Goal: Check status: Check status

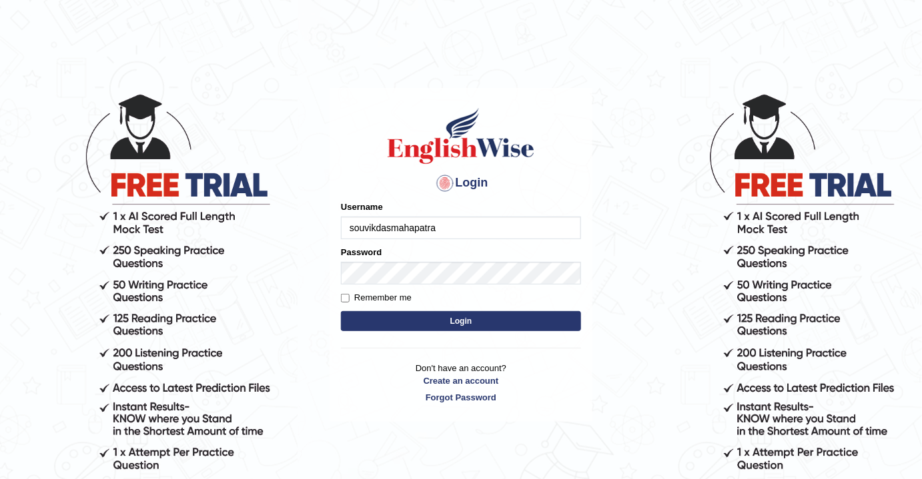
type input "souvikdasmahapatra"
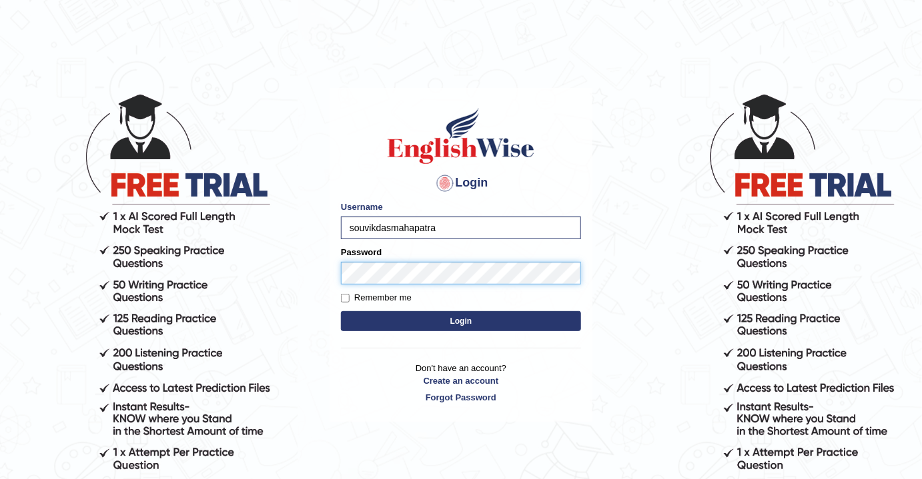
click at [341, 311] on button "Login" at bounding box center [461, 321] width 240 height 20
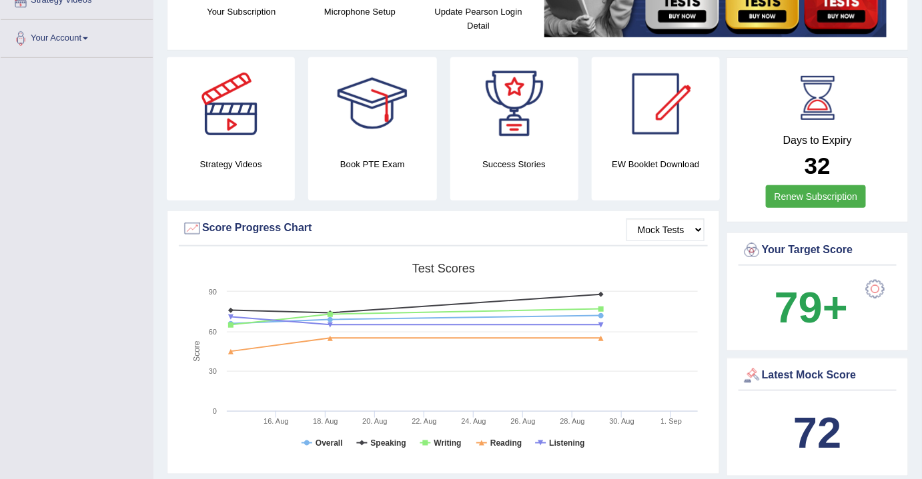
scroll to position [303, 0]
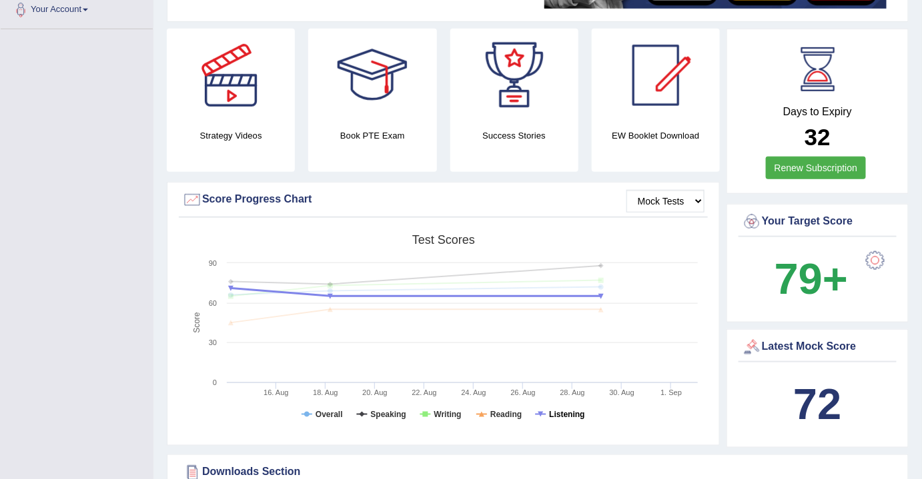
drag, startPoint x: 559, startPoint y: 409, endPoint x: 546, endPoint y: 410, distance: 13.4
click at [559, 410] on tspan "Listening" at bounding box center [566, 414] width 35 height 9
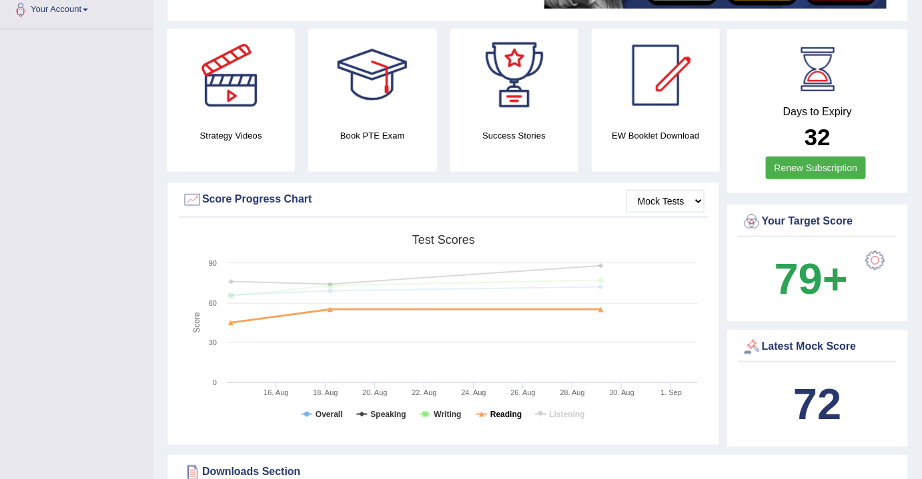
click at [505, 414] on tspan "Reading" at bounding box center [505, 414] width 31 height 9
click at [438, 417] on tspan "Writing" at bounding box center [447, 414] width 27 height 9
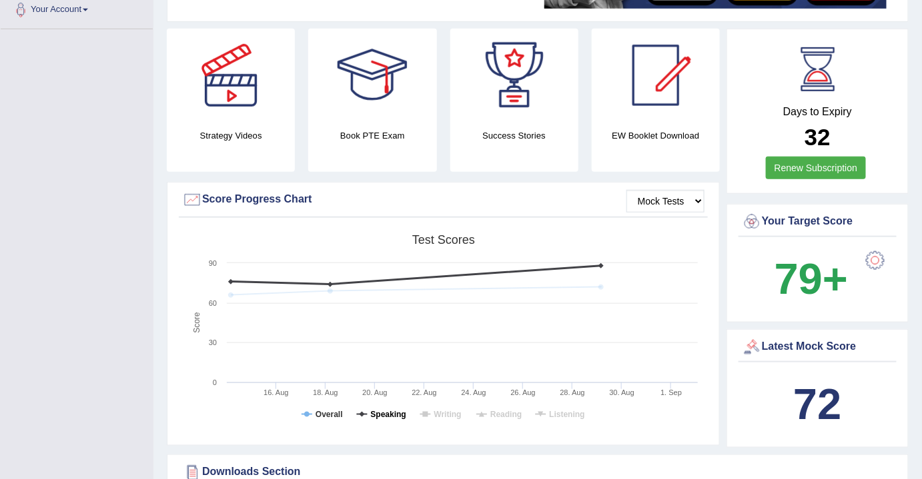
click at [384, 415] on tspan "Speaking" at bounding box center [388, 414] width 35 height 9
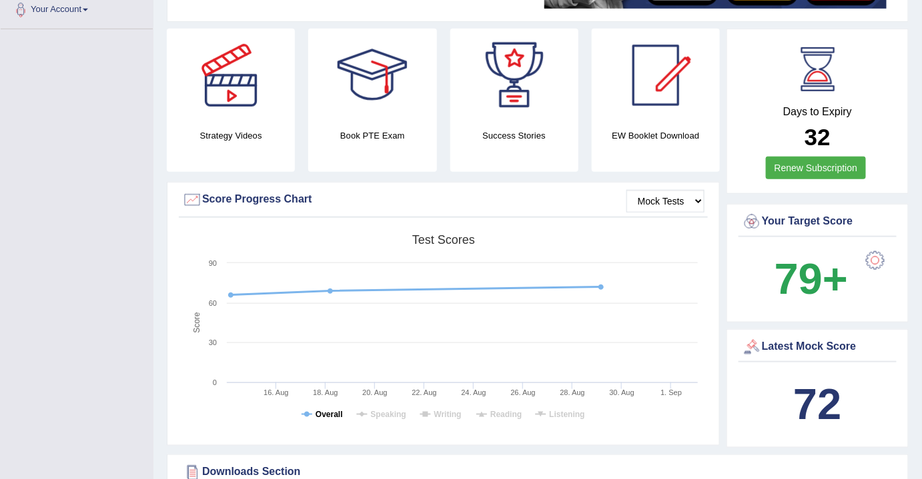
click at [329, 412] on tspan "Overall" at bounding box center [328, 414] width 27 height 9
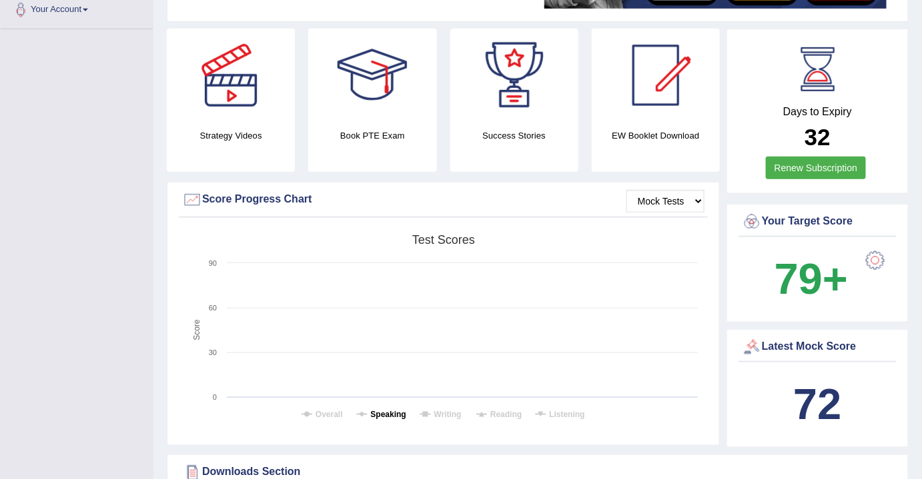
click at [382, 415] on tspan "Speaking" at bounding box center [388, 414] width 35 height 9
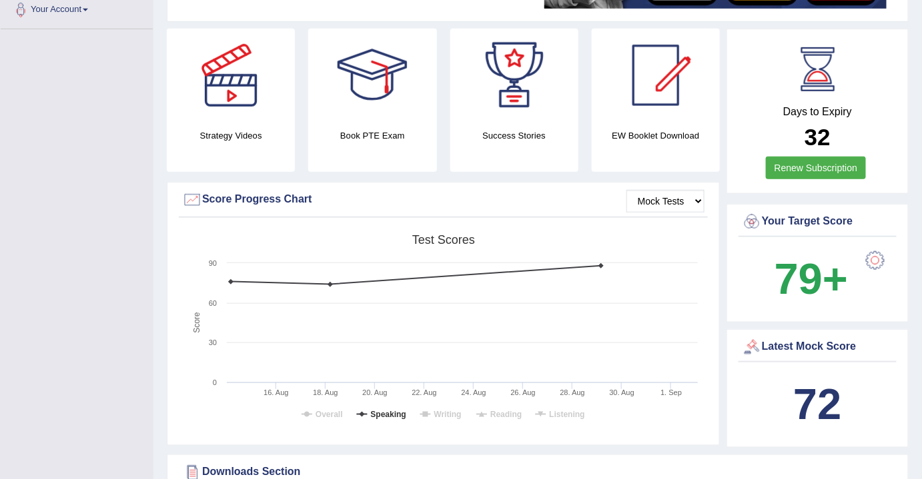
click at [382, 415] on tspan "Speaking" at bounding box center [388, 414] width 35 height 9
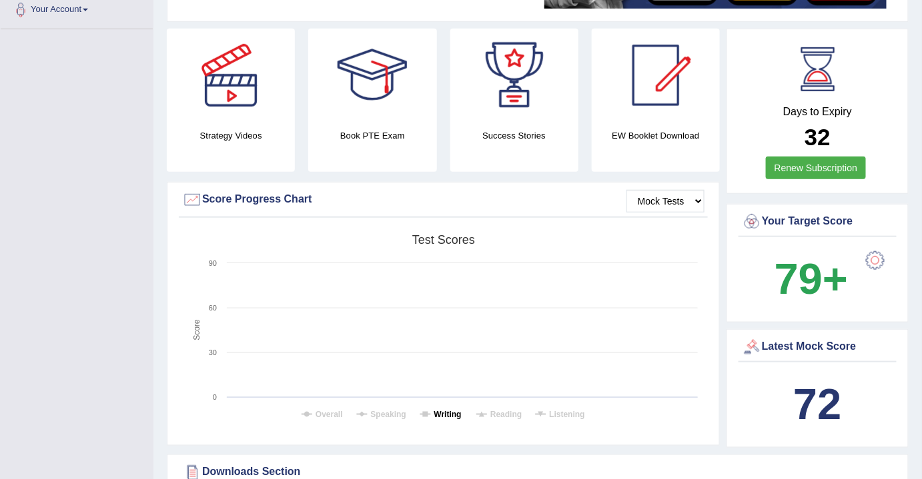
click at [441, 416] on tspan "Writing" at bounding box center [447, 414] width 27 height 9
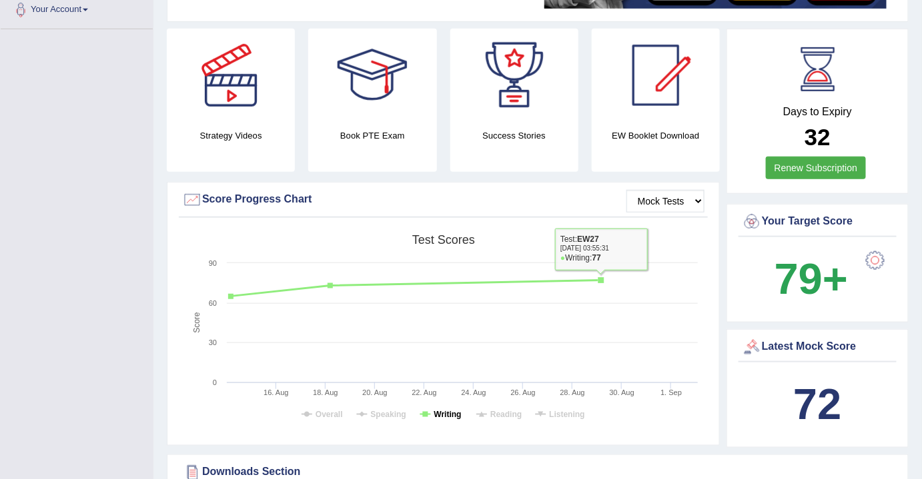
click at [451, 412] on tspan "Writing" at bounding box center [447, 414] width 27 height 9
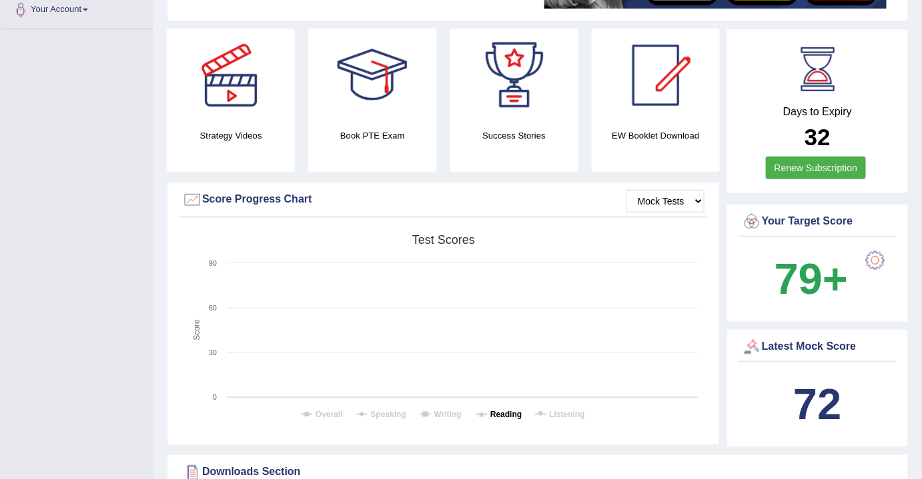
click at [503, 413] on tspan "Reading" at bounding box center [505, 414] width 31 height 9
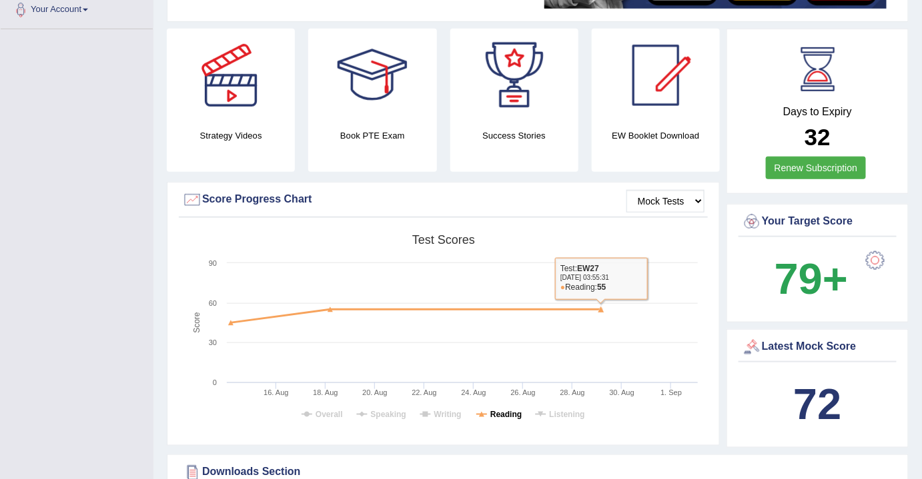
click at [508, 412] on tspan "Reading" at bounding box center [505, 414] width 31 height 9
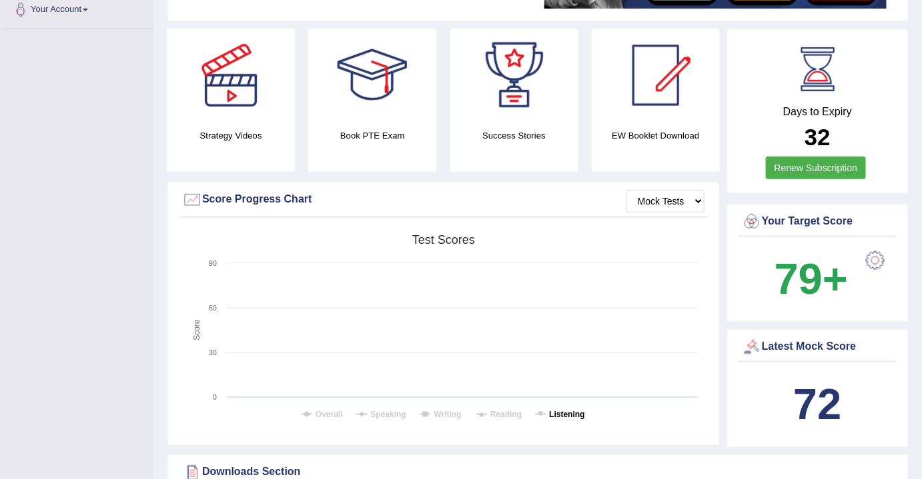
click at [564, 414] on tspan "Listening" at bounding box center [566, 414] width 35 height 9
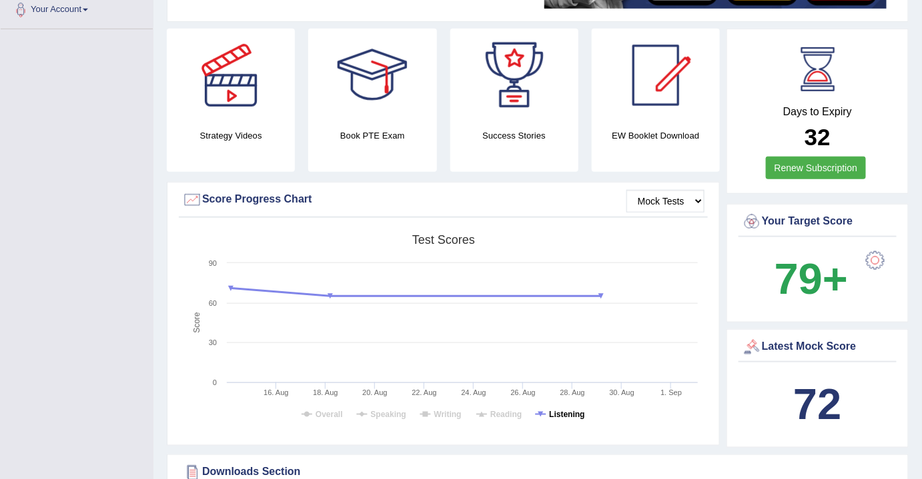
click at [570, 415] on tspan "Listening" at bounding box center [566, 414] width 35 height 9
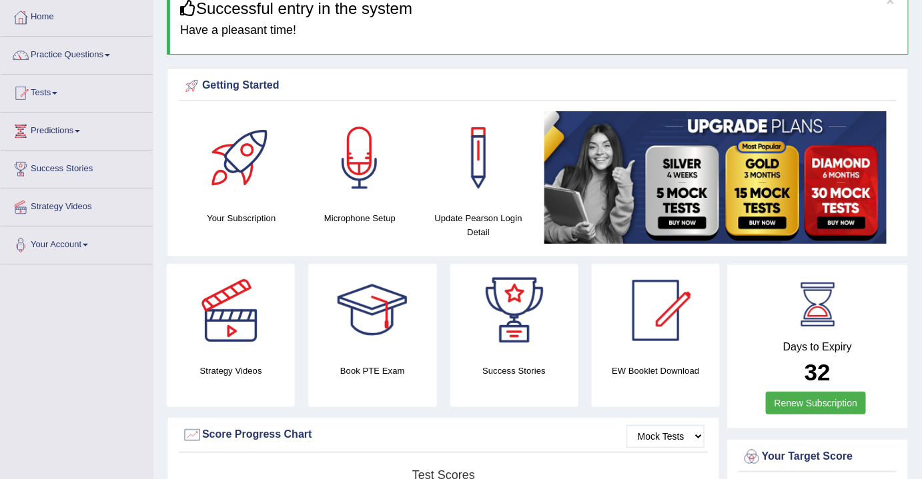
scroll to position [60, 0]
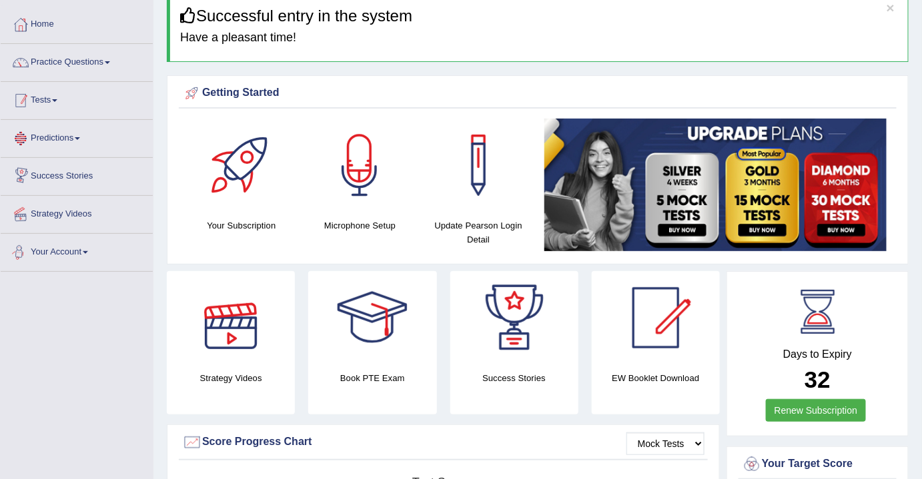
click at [57, 97] on link "Tests" at bounding box center [77, 98] width 152 height 33
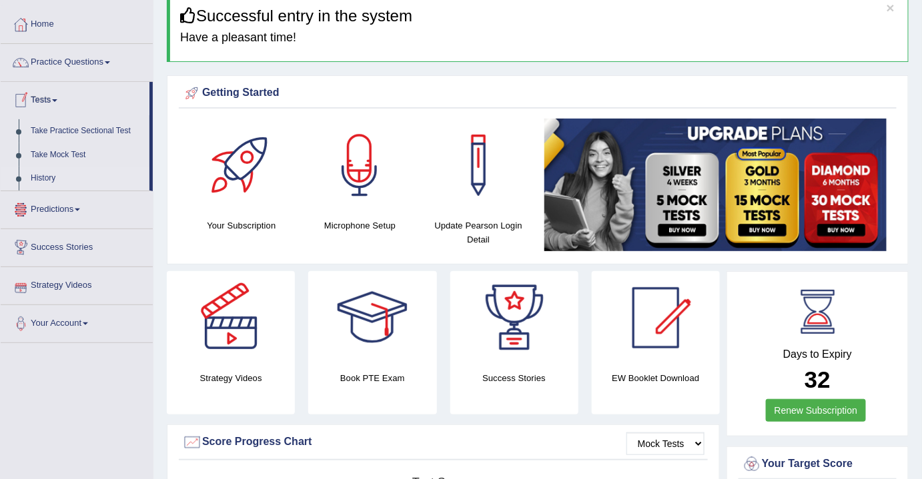
click at [54, 179] on link "History" at bounding box center [87, 179] width 125 height 24
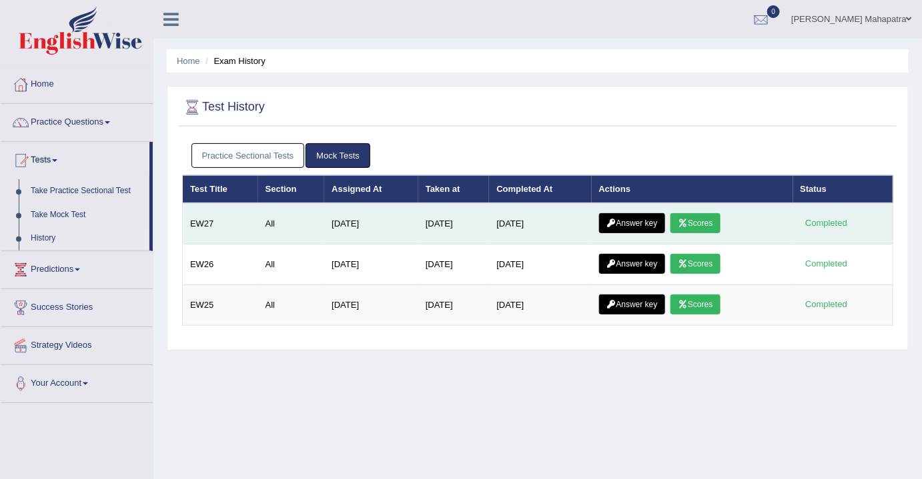
click at [652, 219] on link "Answer key" at bounding box center [632, 223] width 66 height 20
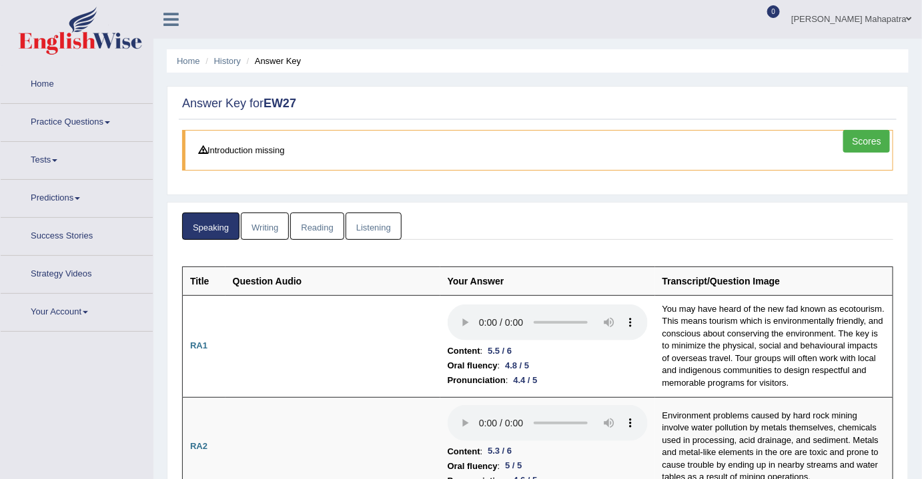
click at [373, 218] on link "Listening" at bounding box center [373, 226] width 56 height 27
click at [373, 217] on link "Listening" at bounding box center [373, 226] width 56 height 27
